Goal: Task Accomplishment & Management: Manage account settings

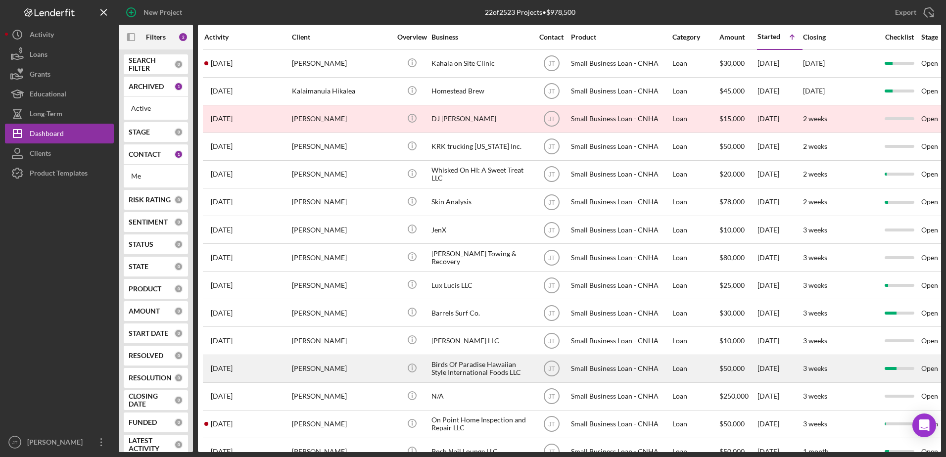
scroll to position [221, 81]
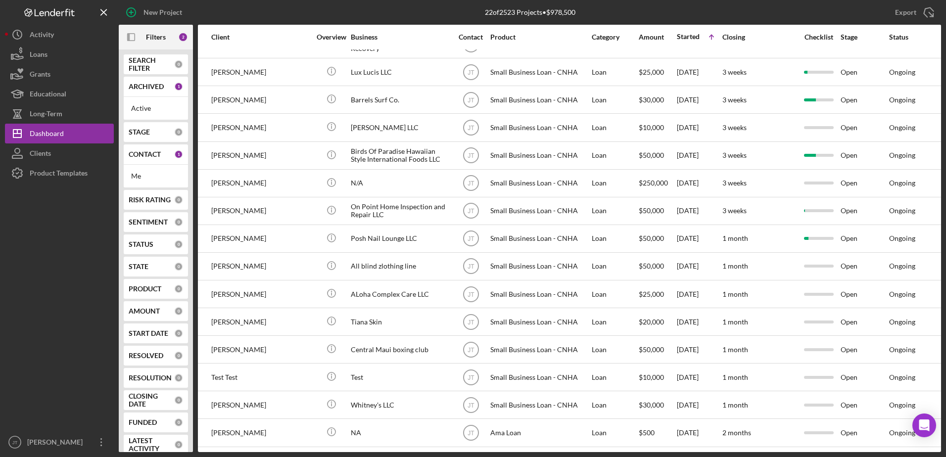
click at [249, 6] on div "New Project" at bounding box center [256, 12] width 274 height 25
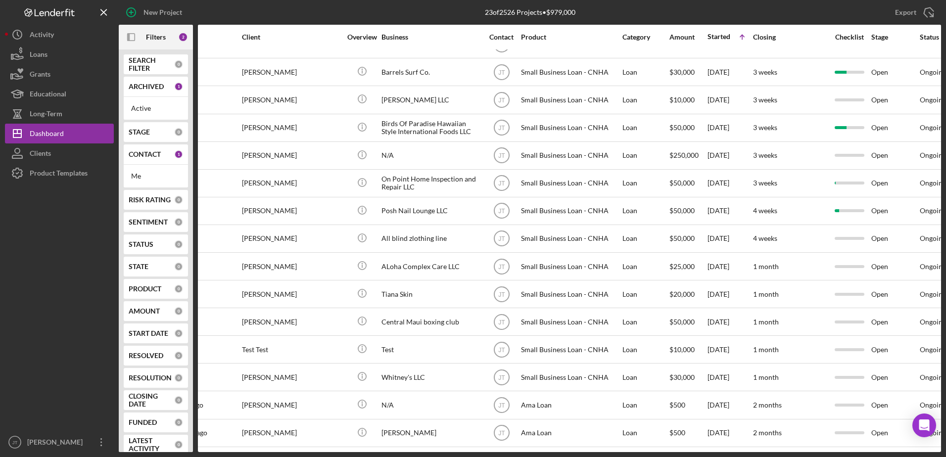
scroll to position [248, 0]
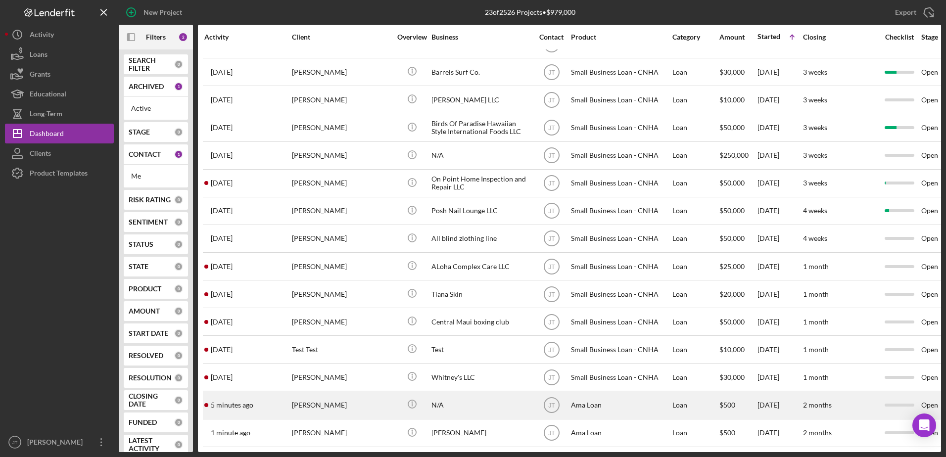
click at [228, 401] on time "5 minutes ago" at bounding box center [232, 405] width 43 height 8
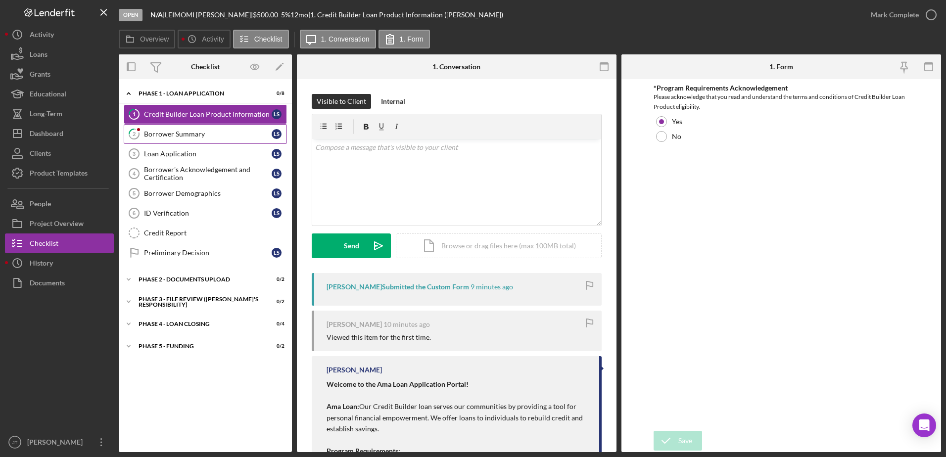
click at [207, 138] on link "2 Borrower Summary L S" at bounding box center [205, 134] width 163 height 20
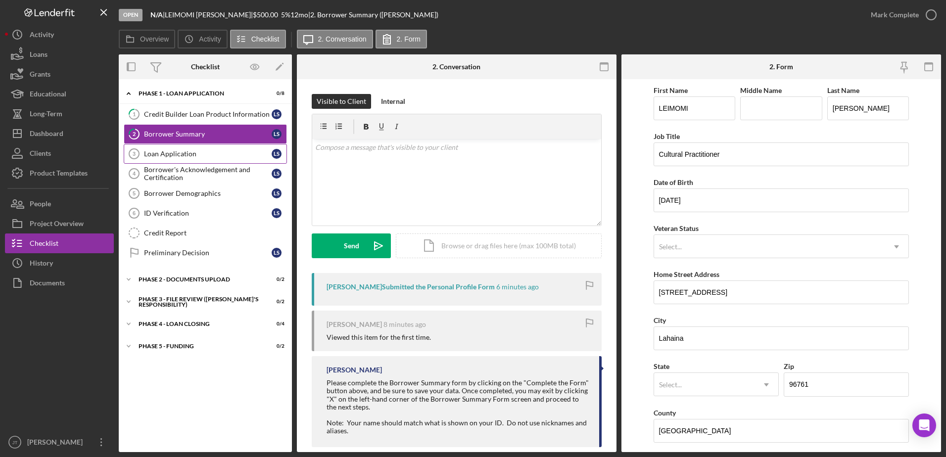
click at [182, 155] on div "Loan Application" at bounding box center [208, 154] width 128 height 8
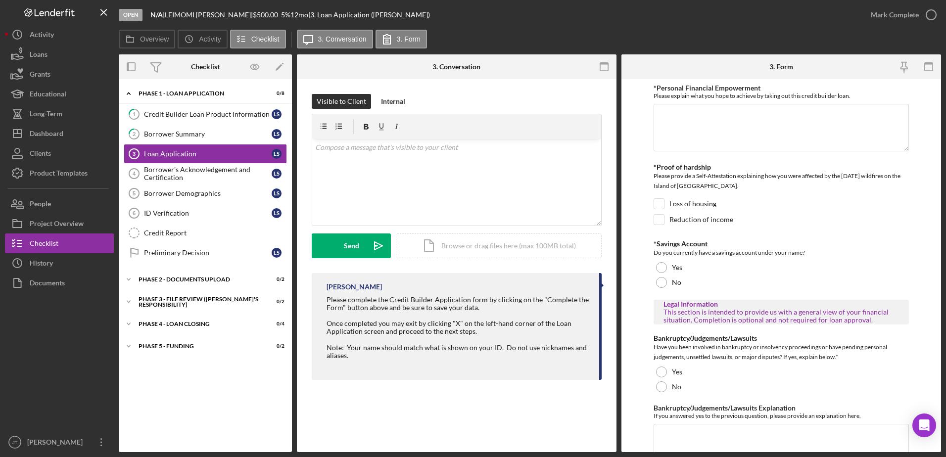
click at [173, 425] on div "Icon/Expander Phase 1 - Loan Application 0 / 8 1 Credit Builder Loan Product In…" at bounding box center [205, 265] width 173 height 363
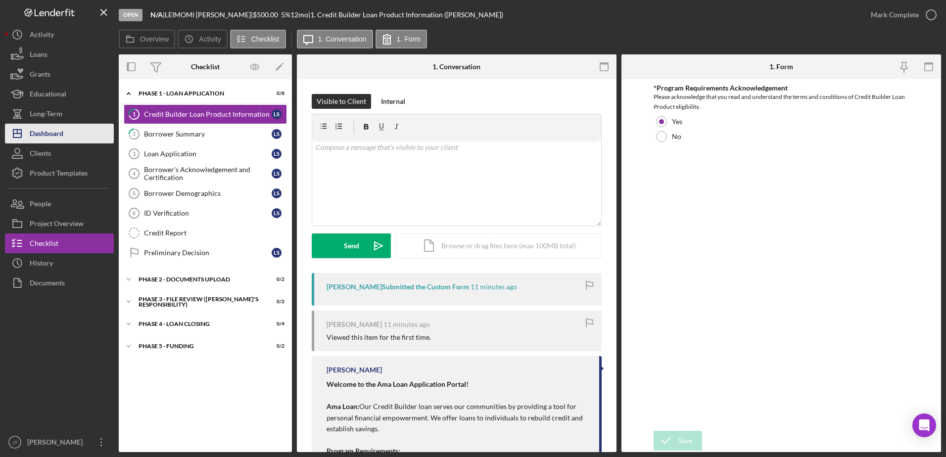
click at [60, 133] on div "Dashboard" at bounding box center [47, 135] width 34 height 22
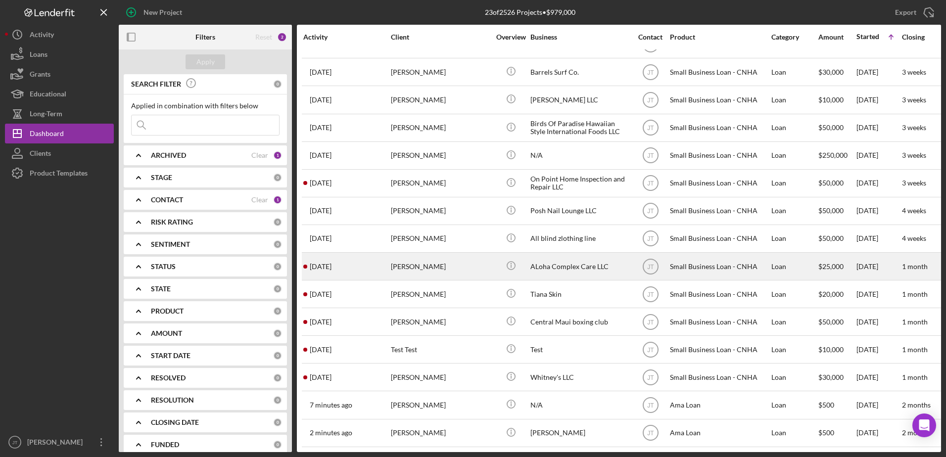
scroll to position [248, 0]
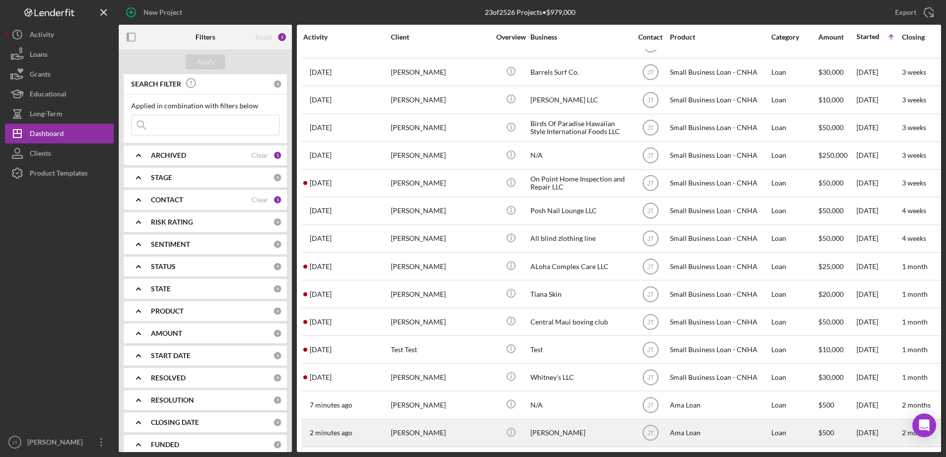
click at [335, 429] on time "2 minutes ago" at bounding box center [331, 433] width 43 height 8
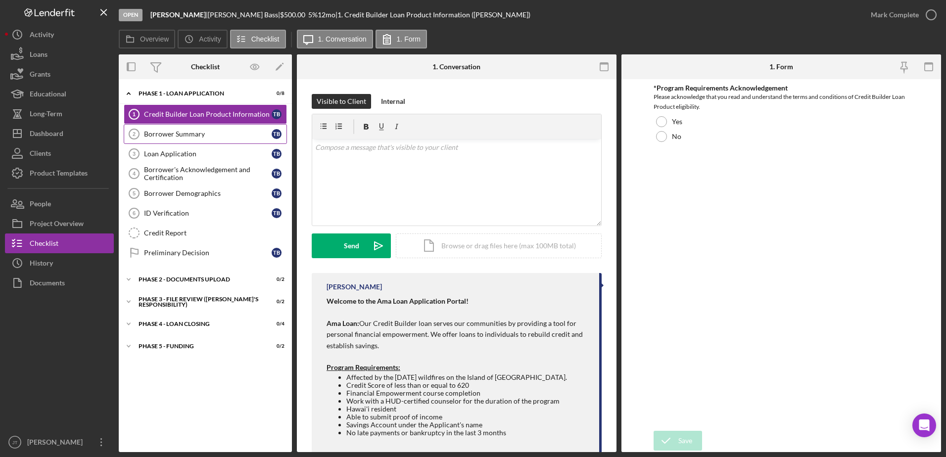
click at [219, 138] on div "Borrower Summary" at bounding box center [208, 134] width 128 height 8
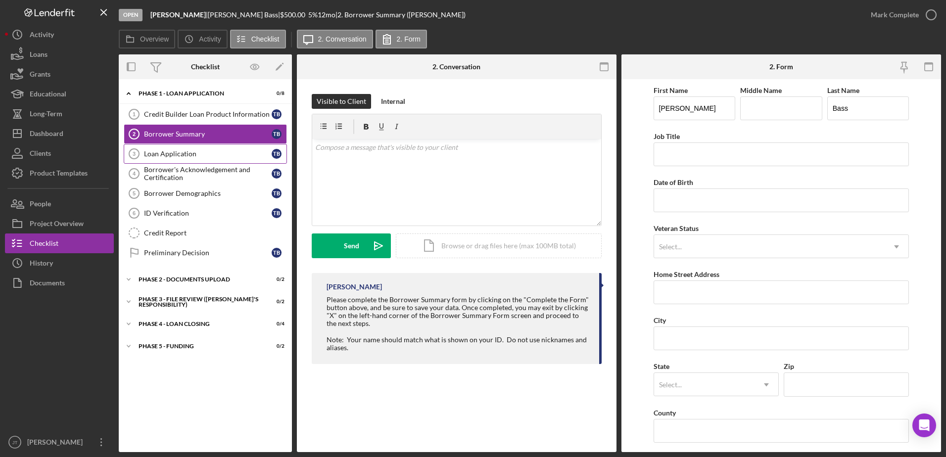
click at [219, 160] on link "Loan Application 3 Loan Application T B" at bounding box center [205, 154] width 163 height 20
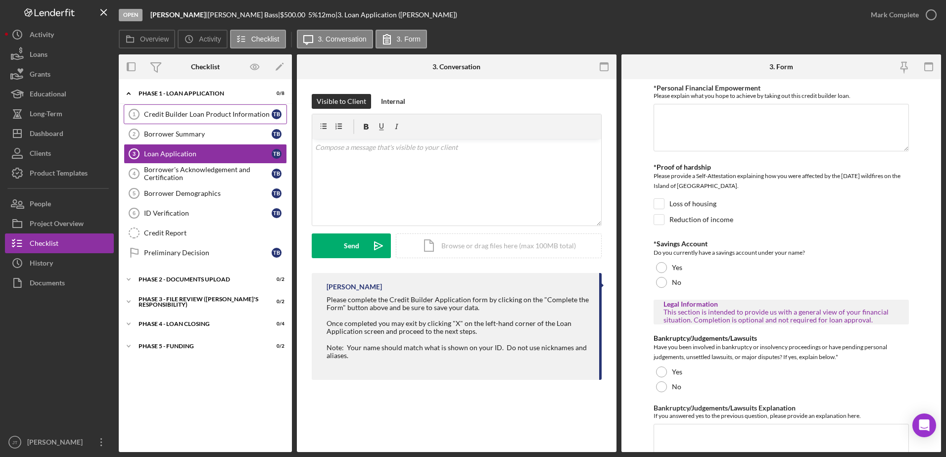
click at [199, 117] on div "Credit Builder Loan Product Information" at bounding box center [208, 114] width 128 height 8
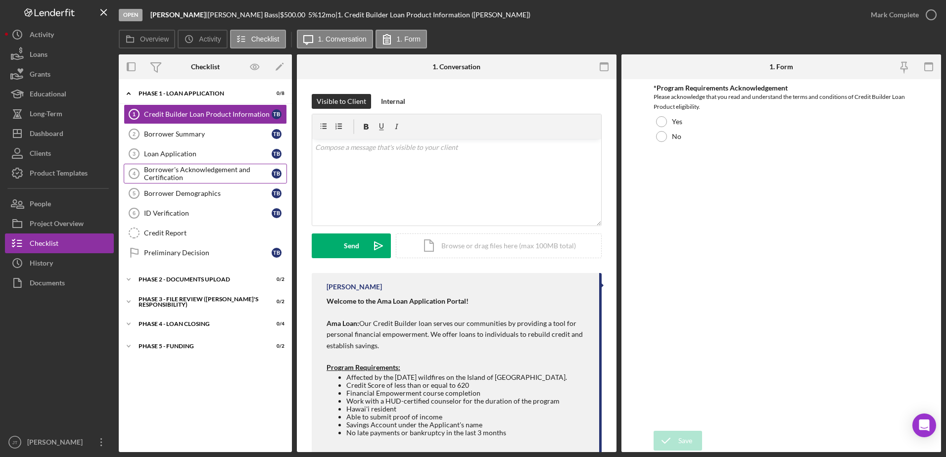
click at [182, 179] on div "Borrower's Acknowledgement and Certification" at bounding box center [208, 174] width 128 height 16
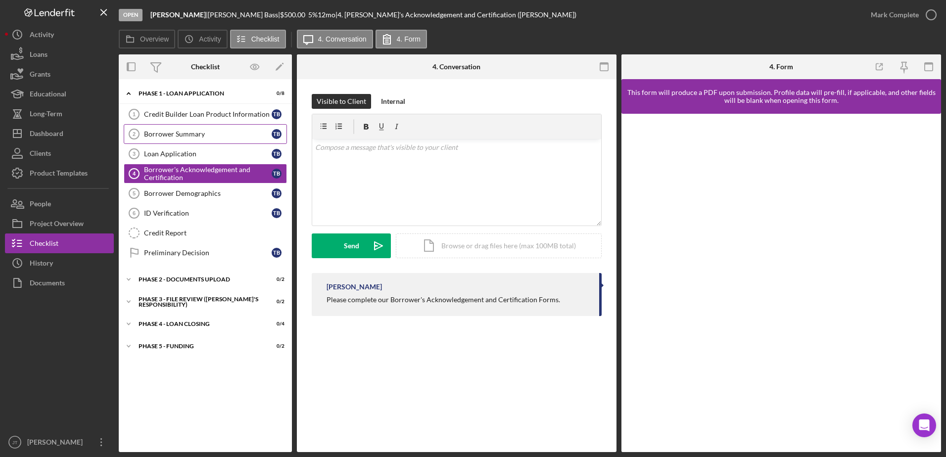
click at [179, 136] on div "Borrower Summary" at bounding box center [208, 134] width 128 height 8
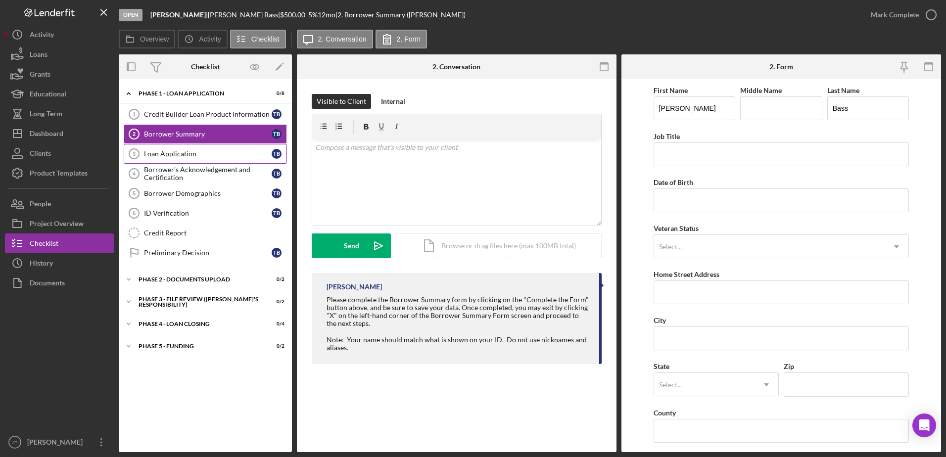
click at [216, 156] on div "Loan Application" at bounding box center [208, 154] width 128 height 8
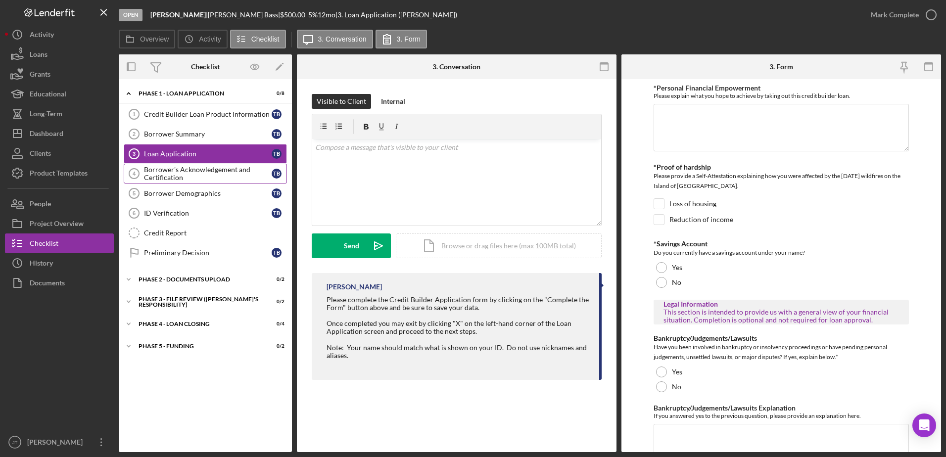
click at [174, 180] on div "Borrower's Acknowledgement and Certification" at bounding box center [208, 174] width 128 height 16
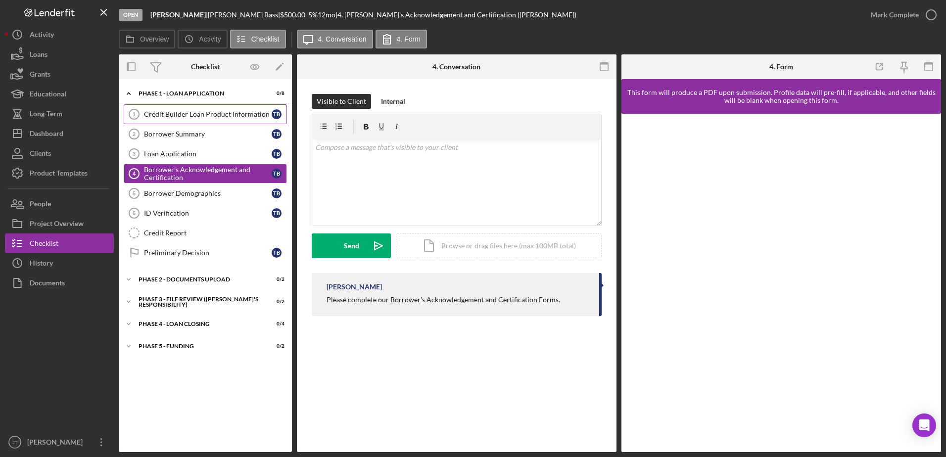
click at [197, 120] on link "Credit Builder Loan Product Information 1 Credit Builder Loan Product Informati…" at bounding box center [205, 114] width 163 height 20
